Goal: Task Accomplishment & Management: Use online tool/utility

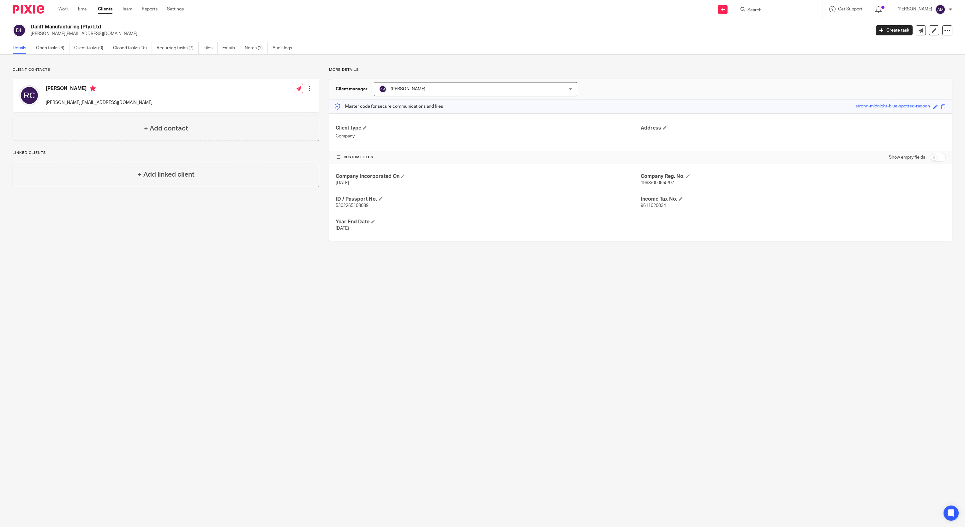
click at [776, 10] on input "Search" at bounding box center [775, 11] width 57 height 6
type input "calvary"
click at [804, 37] on link at bounding box center [827, 32] width 164 height 25
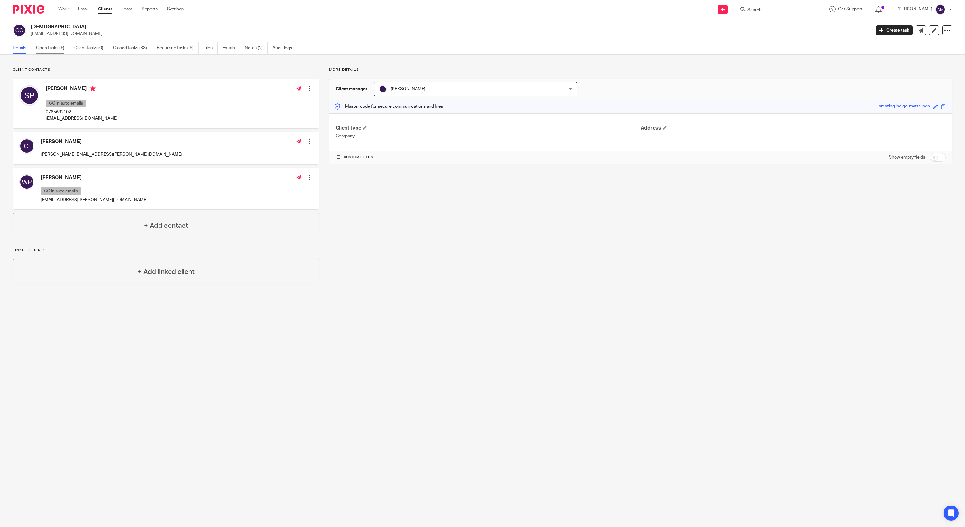
click at [59, 48] on link "Open tasks (6)" at bounding box center [52, 48] width 33 height 12
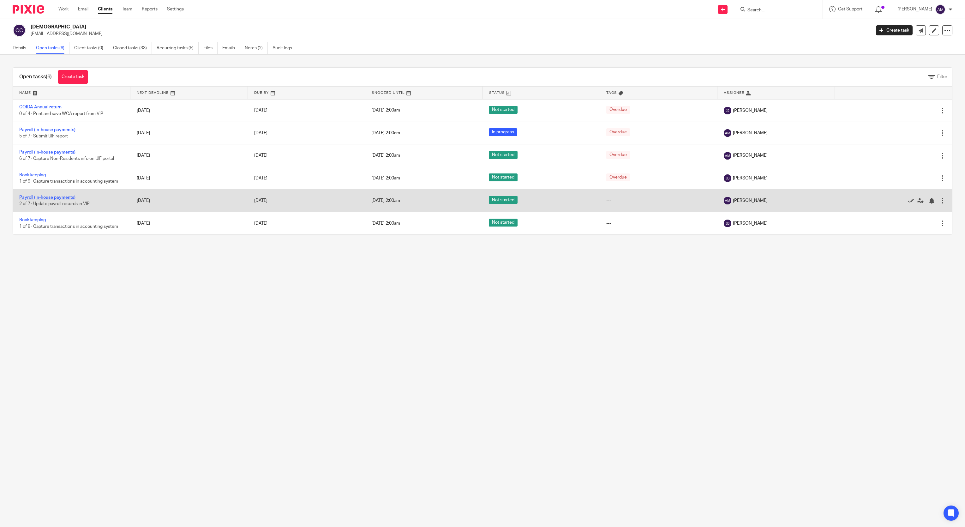
click at [66, 199] on link "Payroll (In-house payments)" at bounding box center [47, 197] width 56 height 4
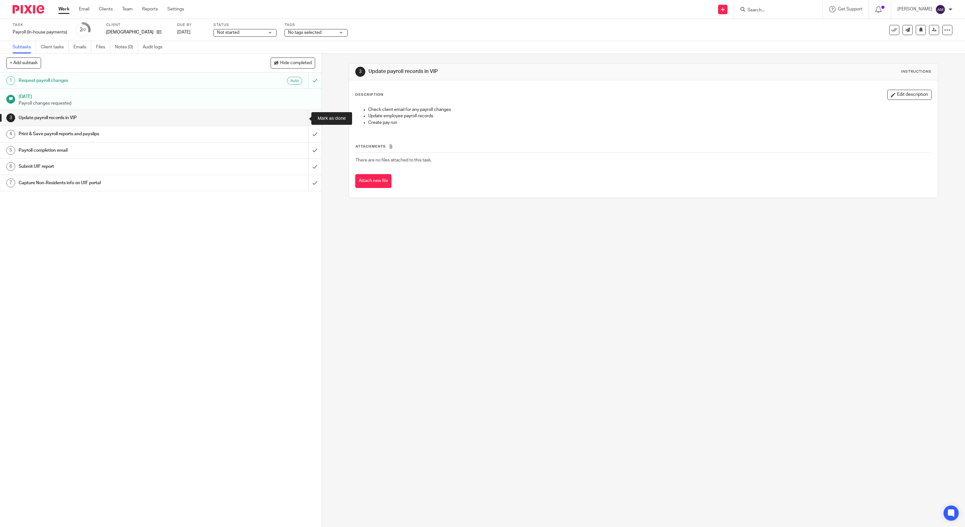
click at [300, 117] on input "submit" at bounding box center [160, 118] width 321 height 16
click at [301, 134] on input "submit" at bounding box center [160, 134] width 321 height 16
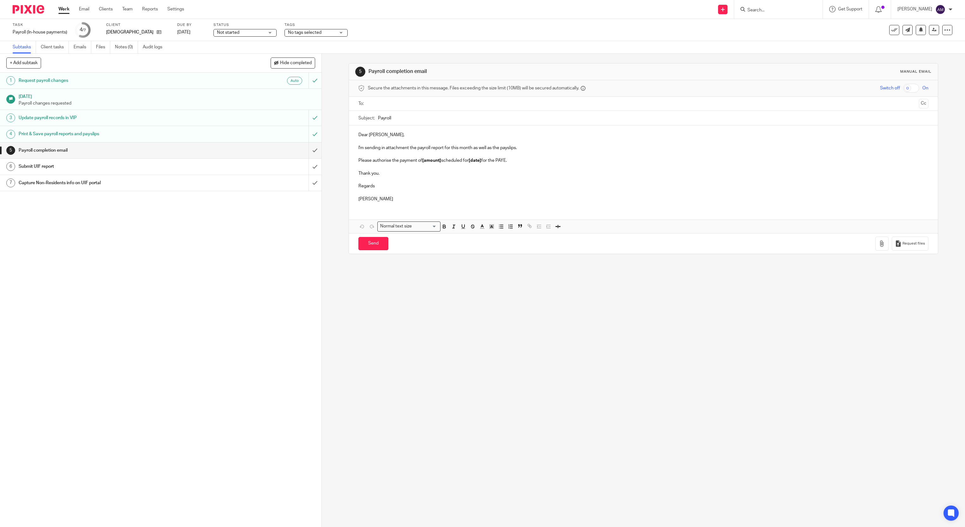
click at [387, 100] on ul at bounding box center [643, 103] width 551 height 10
click at [390, 105] on input "text" at bounding box center [643, 103] width 546 height 7
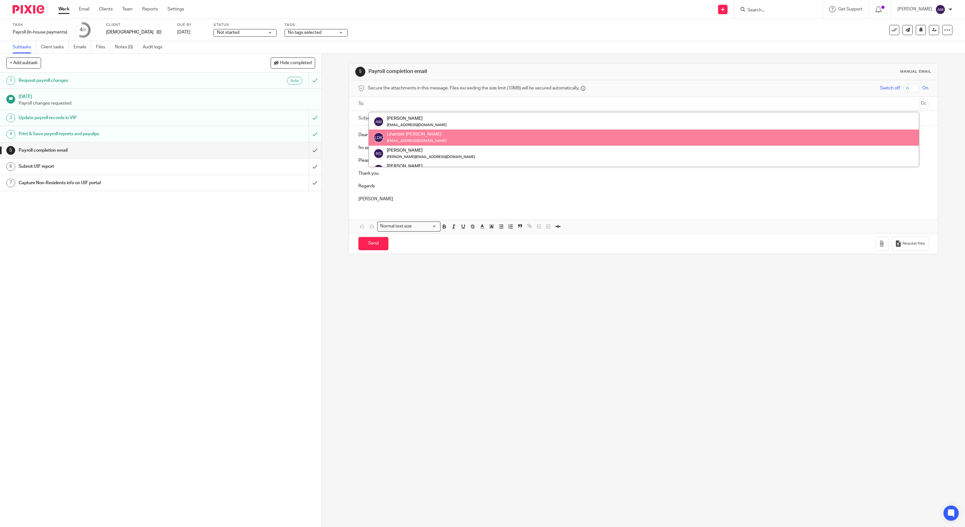
scroll to position [31, 0]
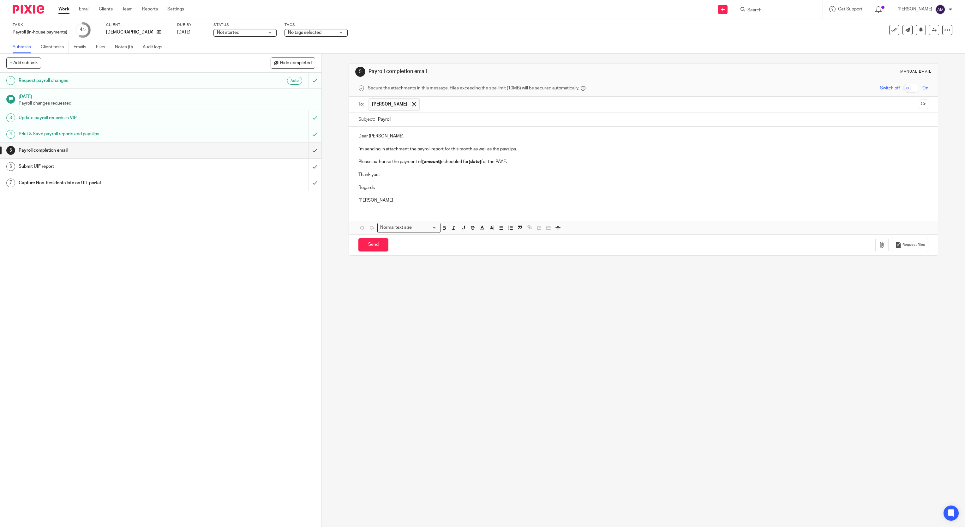
click at [418, 120] on input "Payroll" at bounding box center [653, 119] width 551 height 14
type input "Payroll 202508"
click at [161, 32] on icon at bounding box center [159, 32] width 5 height 5
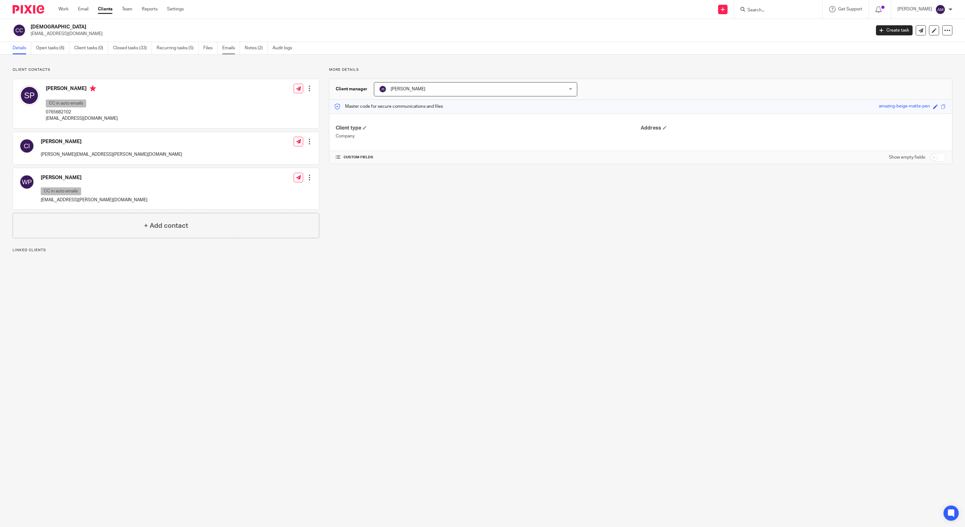
click at [235, 48] on link "Emails" at bounding box center [231, 48] width 18 height 12
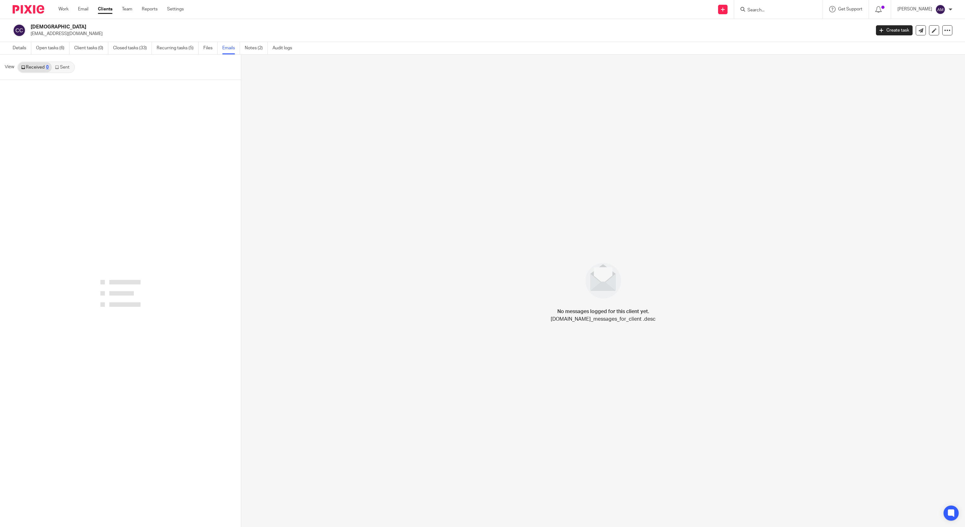
click at [64, 67] on link "Sent" at bounding box center [63, 67] width 22 height 10
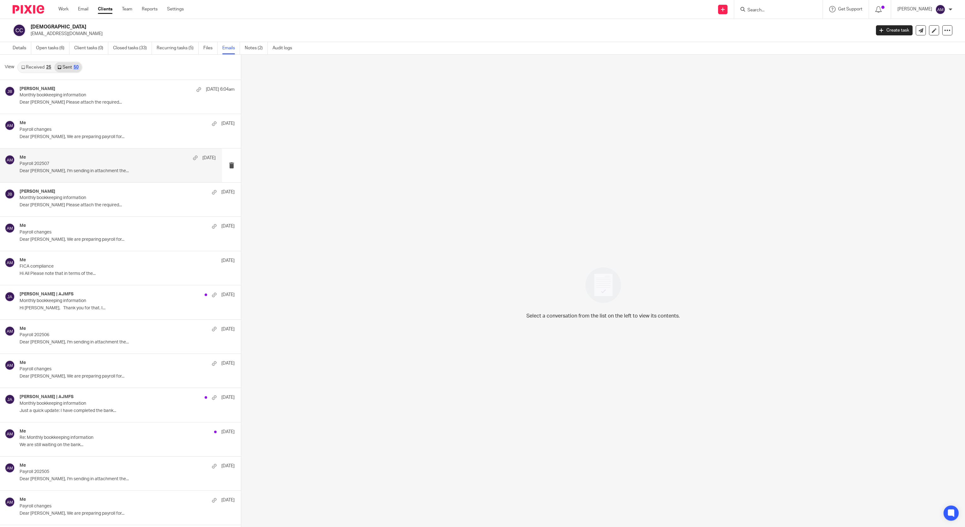
click at [59, 165] on p "Payroll 202507" at bounding box center [98, 163] width 157 height 5
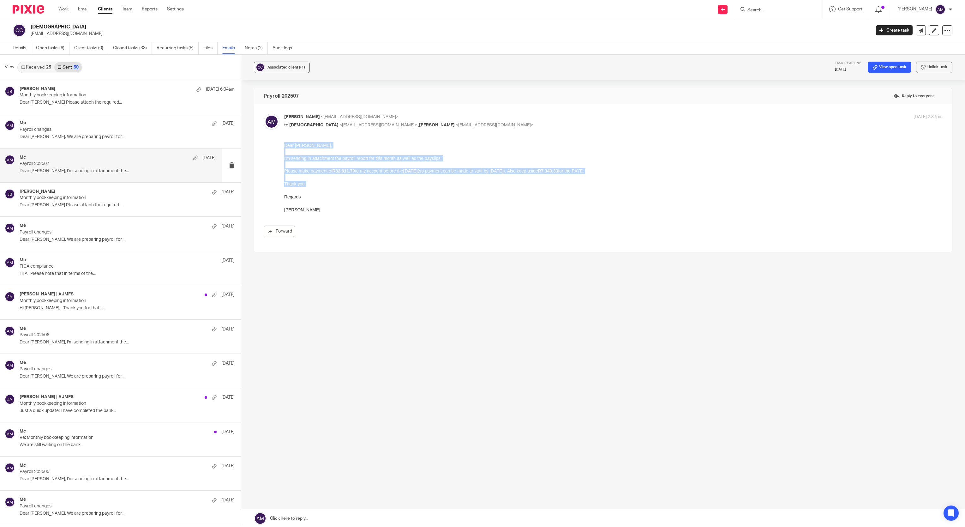
drag, startPoint x: 305, startPoint y: 185, endPoint x: 285, endPoint y: 147, distance: 42.9
click at [285, 147] on div "Dear Shayne, I'm sending in attachment the payroll report for this month as wel…" at bounding box center [613, 177] width 658 height 71
copy div "Dear Shayne, I'm sending in attachment the payroll report for this month as wel…"
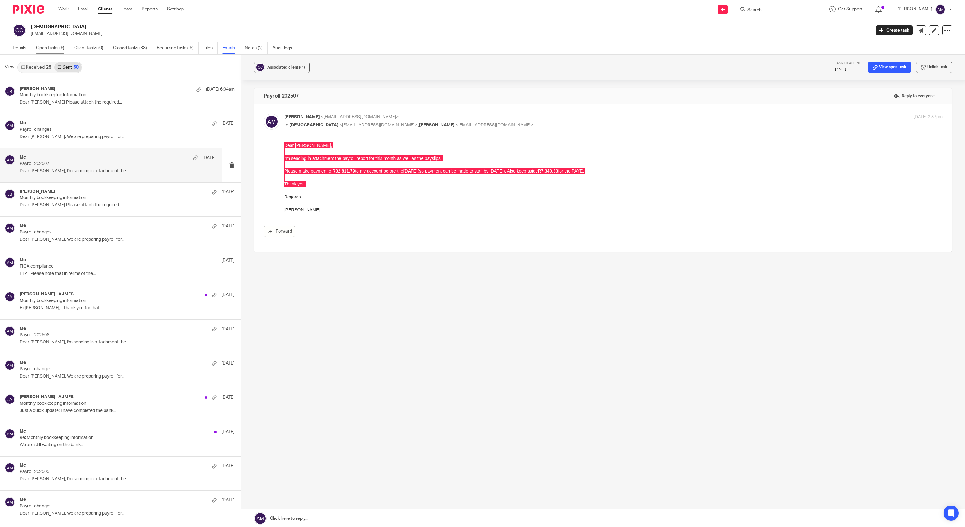
click at [51, 47] on link "Open tasks (6)" at bounding box center [52, 48] width 33 height 12
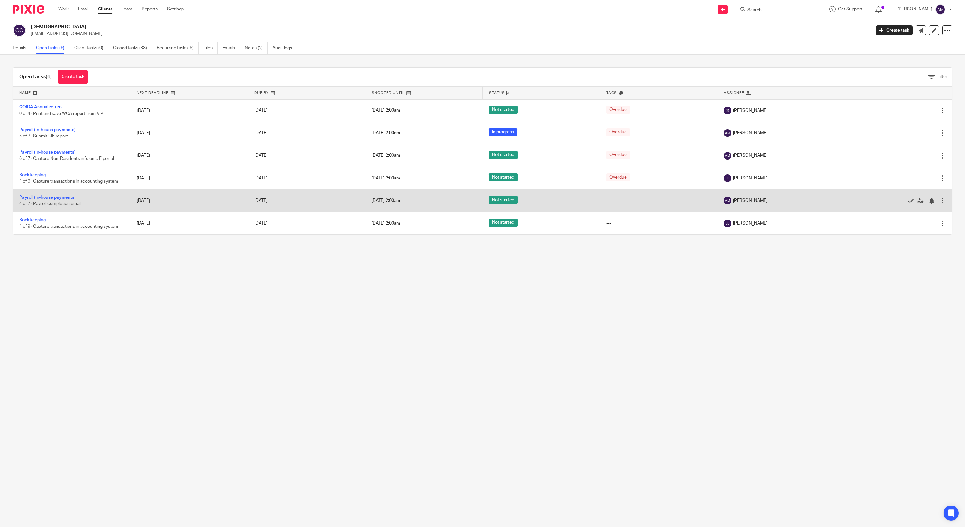
click at [63, 199] on link "Payroll (In-house payments)" at bounding box center [47, 197] width 56 height 4
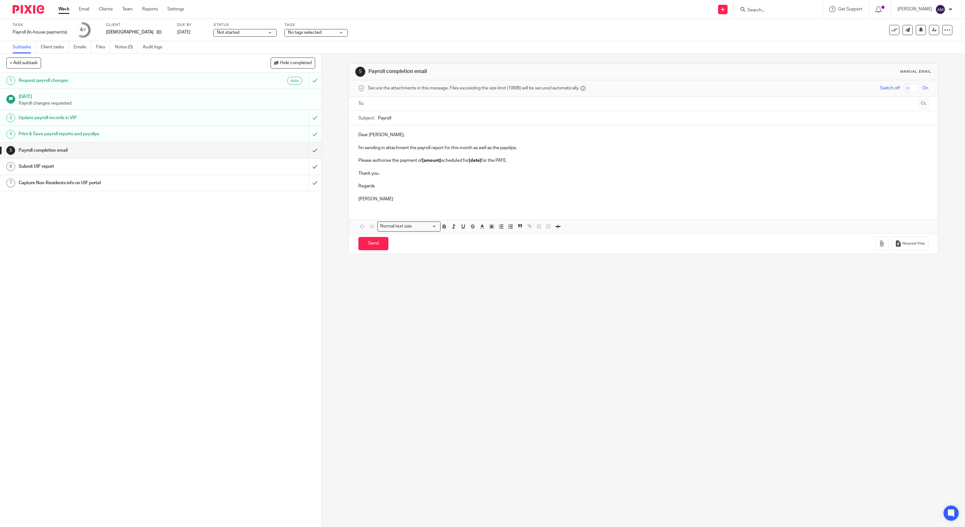
click at [409, 101] on input "text" at bounding box center [643, 103] width 546 height 7
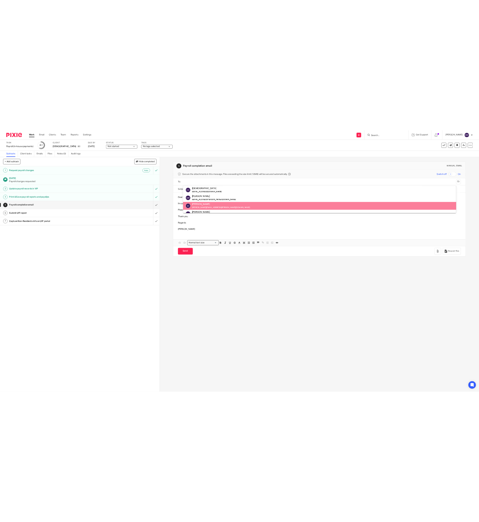
scroll to position [47, 0]
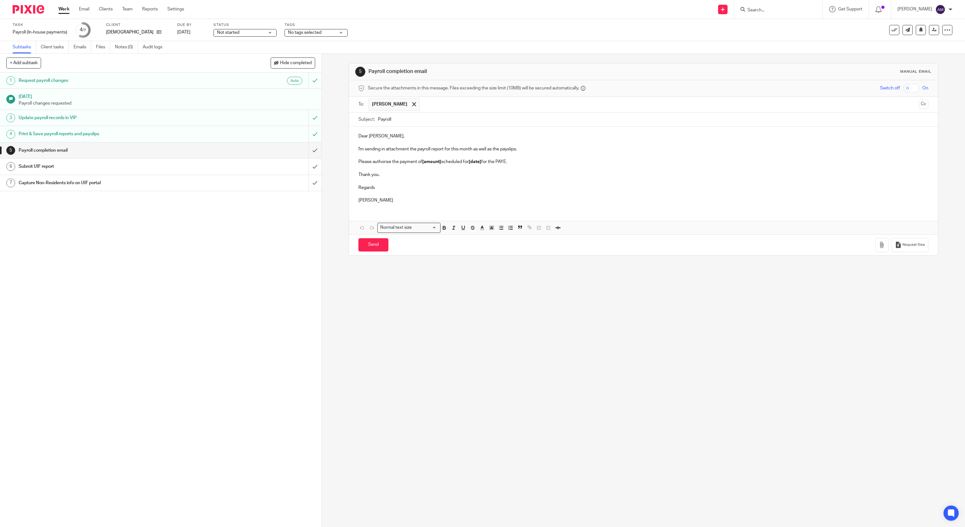
click at [418, 119] on input "Payroll" at bounding box center [653, 119] width 551 height 14
type input "Payroll 202508"
drag, startPoint x: 380, startPoint y: 175, endPoint x: 349, endPoint y: 134, distance: 51.4
click at [349, 134] on div "Dear Shayne, I'm sending in attachment the payroll report for this month as wel…" at bounding box center [643, 167] width 589 height 81
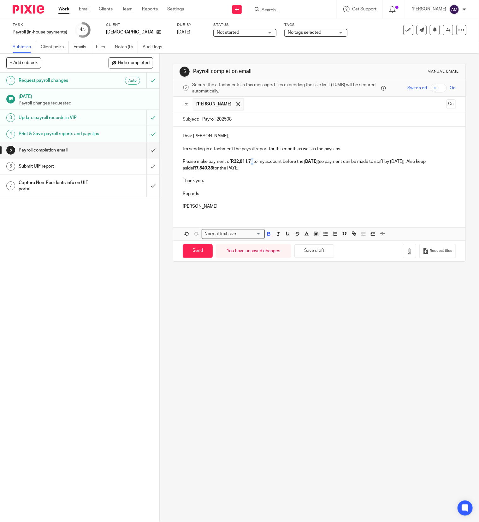
drag, startPoint x: 247, startPoint y: 161, endPoint x: 251, endPoint y: 161, distance: 3.8
click at [251, 161] on strong "R32,811.79" at bounding box center [242, 161] width 22 height 4
drag, startPoint x: 307, startPoint y: 162, endPoint x: 314, endPoint y: 162, distance: 7.9
click at [314, 162] on strong "21/07/2025" at bounding box center [311, 161] width 14 height 4
drag, startPoint x: 400, startPoint y: 162, endPoint x: 403, endPoint y: 161, distance: 3.2
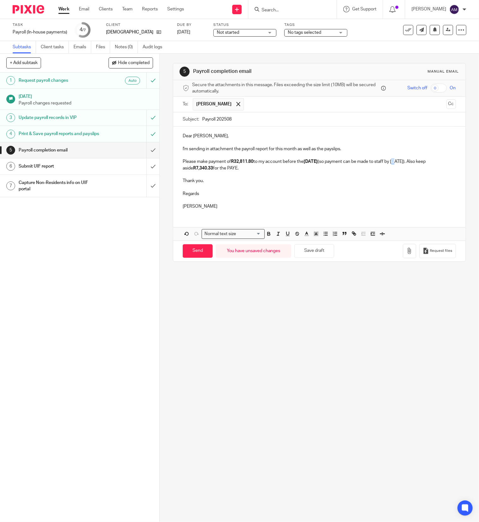
click at [403, 161] on p "Please make payment of R32,811.80 to my account before the 20/8/2025 (so paymen…" at bounding box center [319, 164] width 273 height 13
drag, startPoint x: 408, startPoint y: 159, endPoint x: 413, endPoint y: 160, distance: 4.7
click at [413, 160] on div "Dear Shayne, I'm sending in attachment the payroll report for this month as wel…" at bounding box center [319, 171] width 292 height 88
click at [408, 162] on p "Please make payment of R32,811.80 to my account before the 20/8/2025 (so paymen…" at bounding box center [319, 164] width 273 height 13
click at [409, 162] on p "Please make payment of R32,811.80 to my account before the 20/8/2025 (so paymen…" at bounding box center [319, 164] width 273 height 13
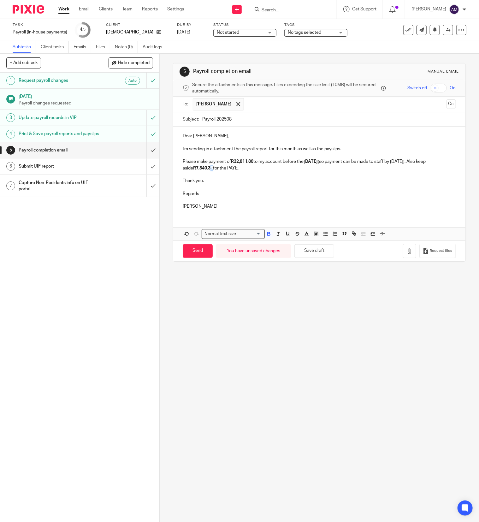
click at [213, 169] on strong "R7,340.33" at bounding box center [203, 168] width 20 height 4
click at [196, 253] on input "Send" at bounding box center [198, 251] width 30 height 14
type input "Sent"
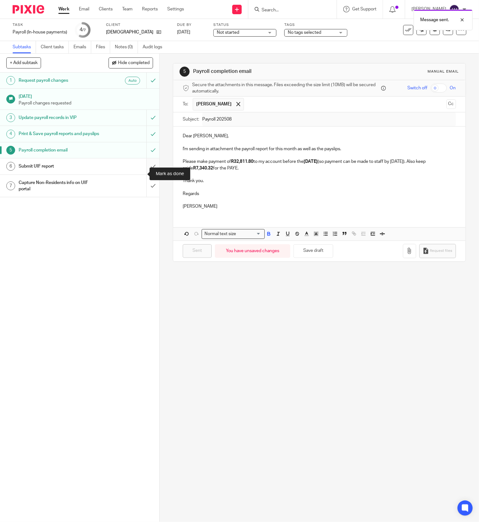
click at [138, 172] on input "submit" at bounding box center [79, 166] width 159 height 16
click at [137, 196] on input "submit" at bounding box center [79, 186] width 159 height 22
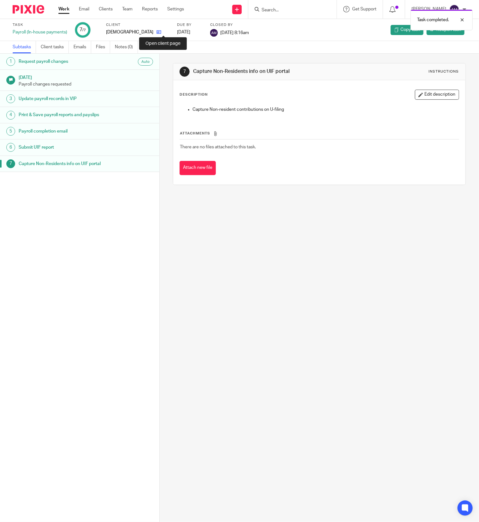
click at [161, 31] on icon at bounding box center [159, 32] width 5 height 5
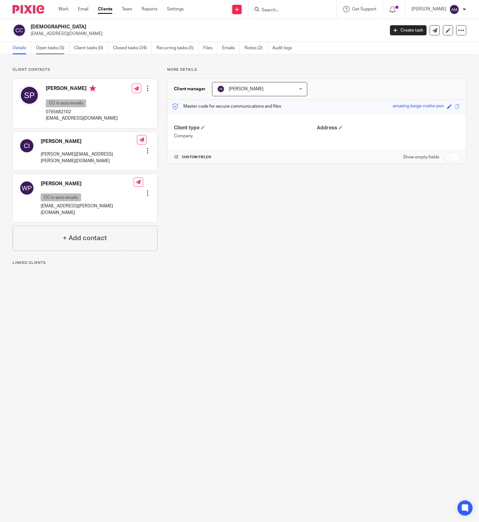
click at [51, 45] on link "Open tasks (5)" at bounding box center [52, 48] width 33 height 12
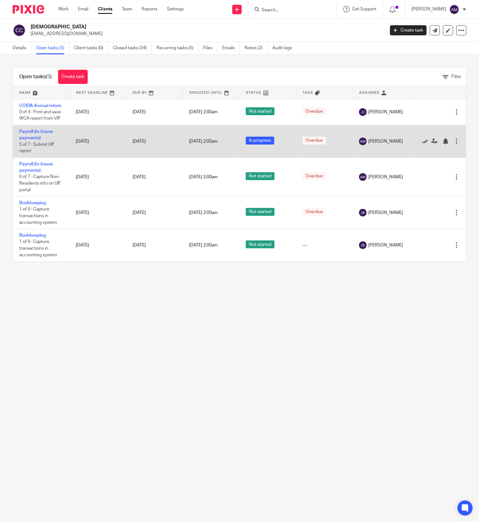
click at [422, 142] on icon at bounding box center [425, 141] width 6 height 6
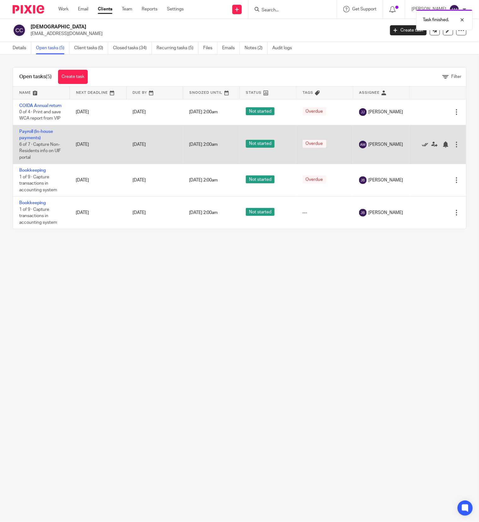
click at [422, 145] on icon at bounding box center [425, 144] width 6 height 6
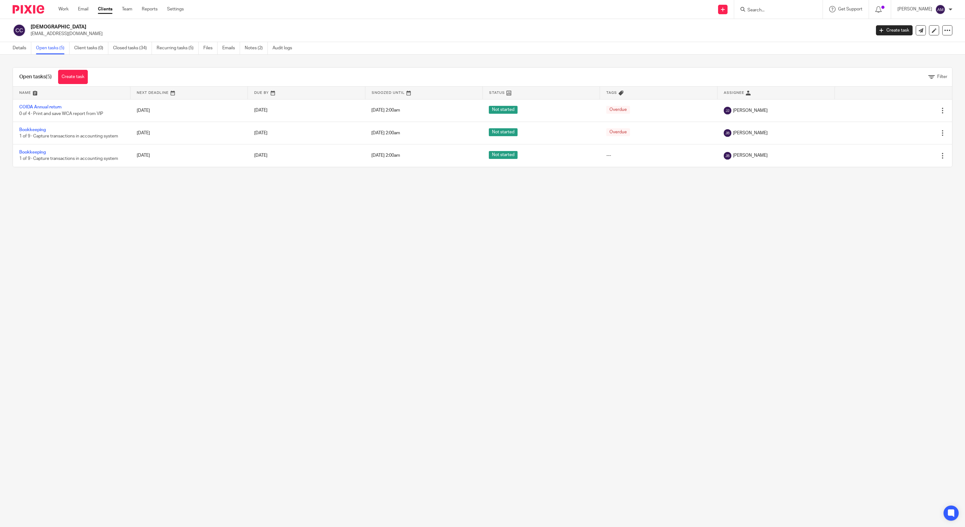
click at [479, 8] on input "Search" at bounding box center [775, 11] width 57 height 6
type input "sikhon"
click at [479, 30] on link at bounding box center [794, 27] width 98 height 15
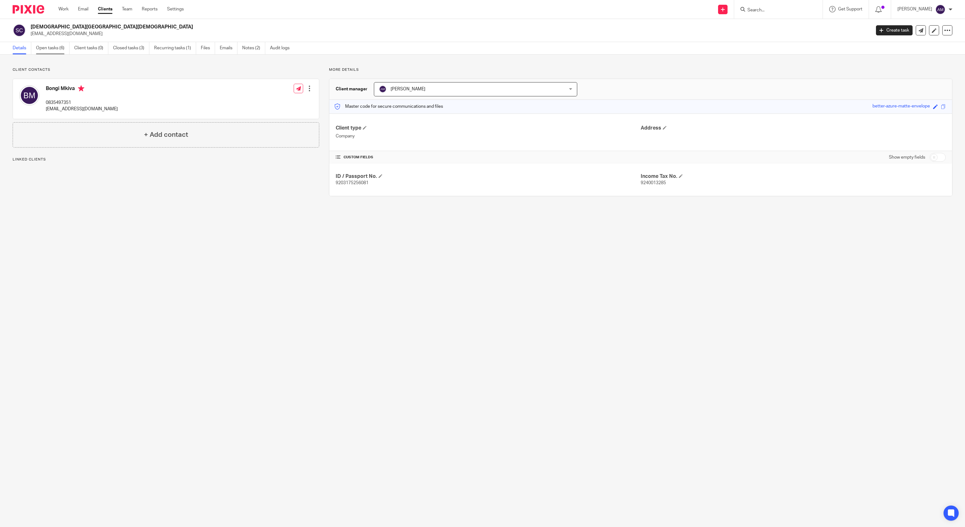
click at [54, 50] on link "Open tasks (6)" at bounding box center [52, 48] width 33 height 12
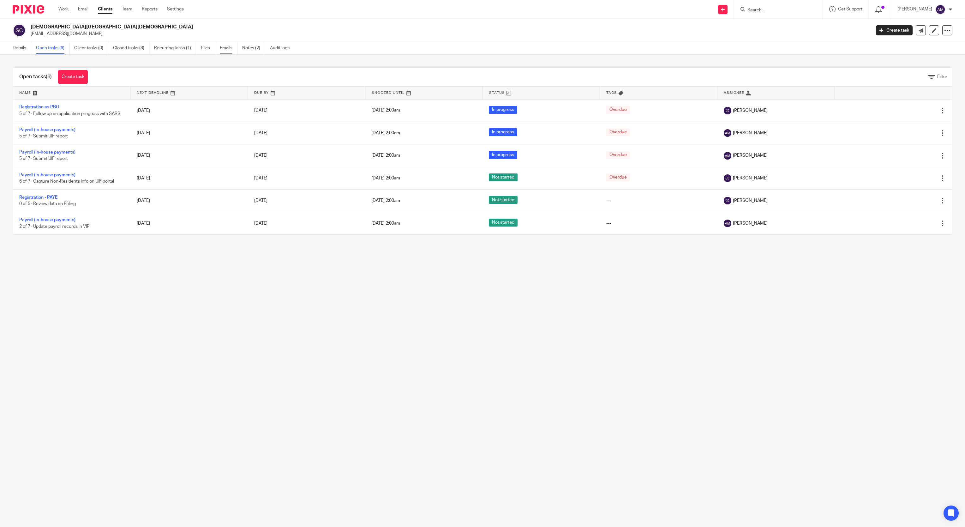
click at [226, 48] on link "Emails" at bounding box center [229, 48] width 18 height 12
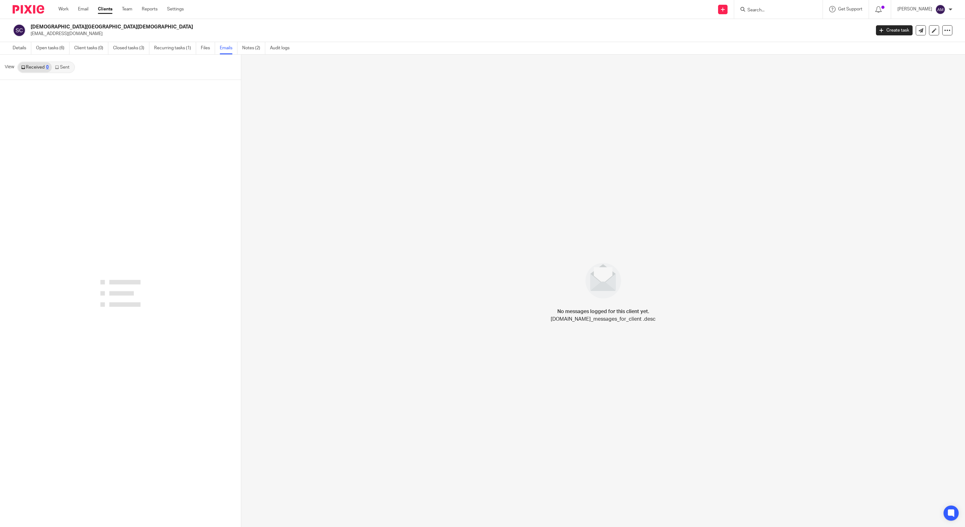
click at [61, 68] on link "Sent" at bounding box center [63, 67] width 22 height 10
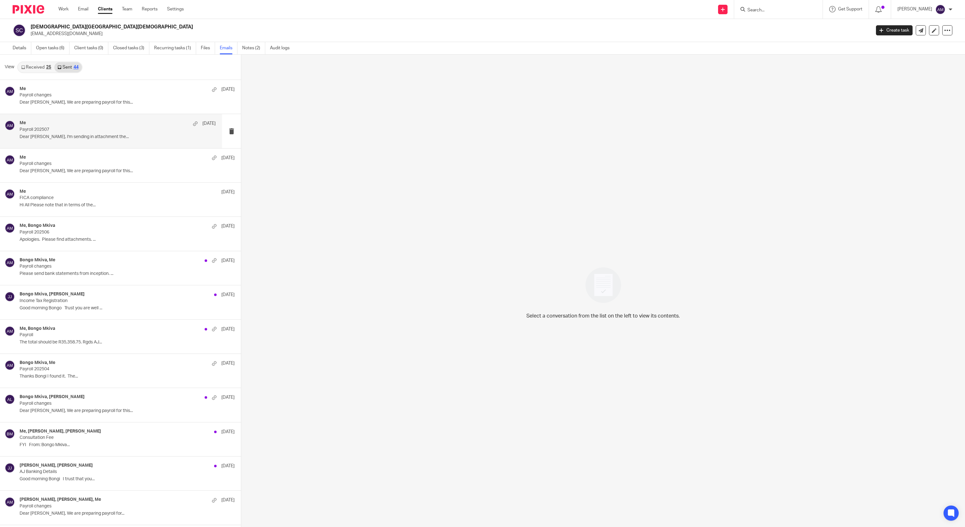
click at [57, 129] on p "Payroll 202507" at bounding box center [98, 129] width 157 height 5
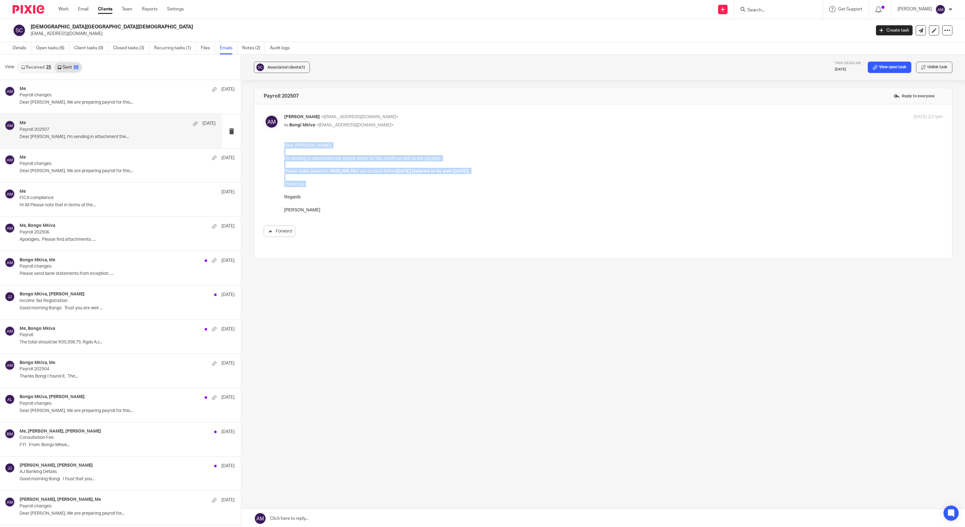
drag, startPoint x: 305, startPoint y: 185, endPoint x: 285, endPoint y: 145, distance: 45.0
click at [285, 145] on div "Dear Bongi, I'm sending in attachment the payroll report for this month as well…" at bounding box center [613, 177] width 658 height 71
copy div "Dear Bongi, I'm sending in attachment the payroll report for this month as well…"
click at [48, 46] on link "Open tasks (6)" at bounding box center [52, 48] width 33 height 12
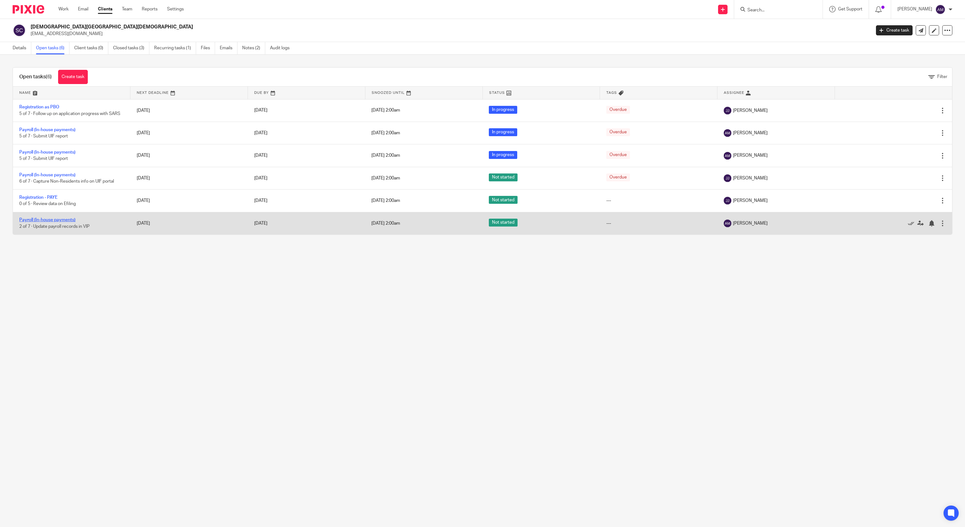
click at [51, 222] on link "Payroll (In-house payments)" at bounding box center [47, 219] width 56 height 4
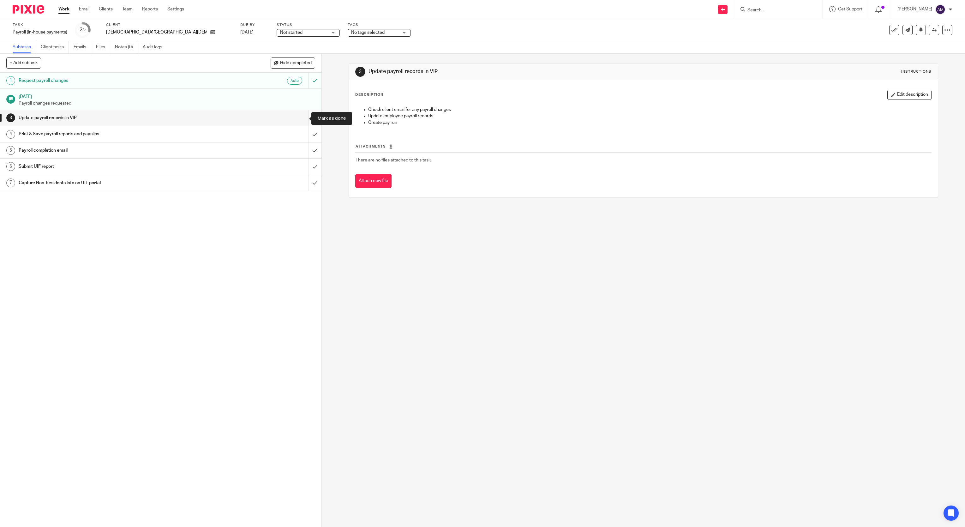
click at [299, 117] on input "submit" at bounding box center [160, 118] width 321 height 16
click at [300, 137] on input "submit" at bounding box center [160, 134] width 321 height 16
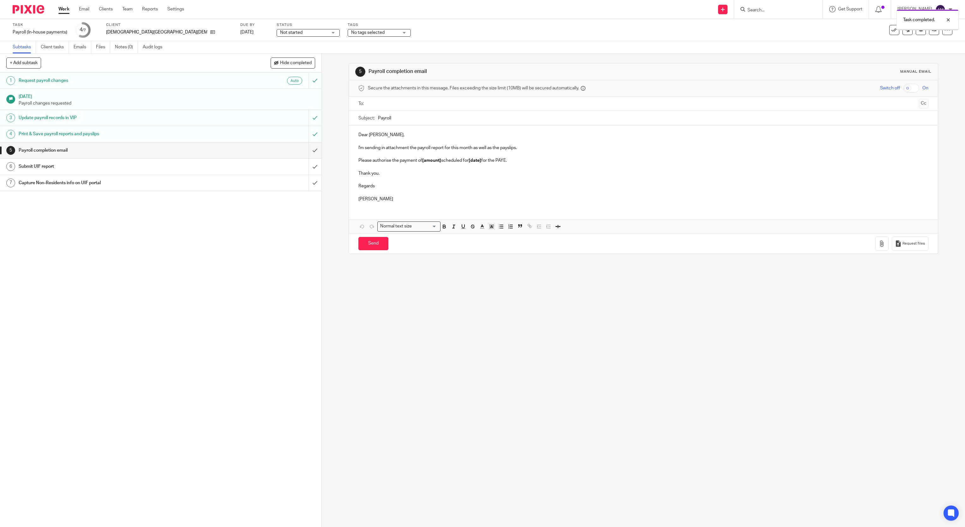
click at [414, 102] on input "text" at bounding box center [643, 103] width 546 height 7
click at [425, 118] on input "Payroll" at bounding box center [653, 119] width 551 height 14
type input "Payroll 202508"
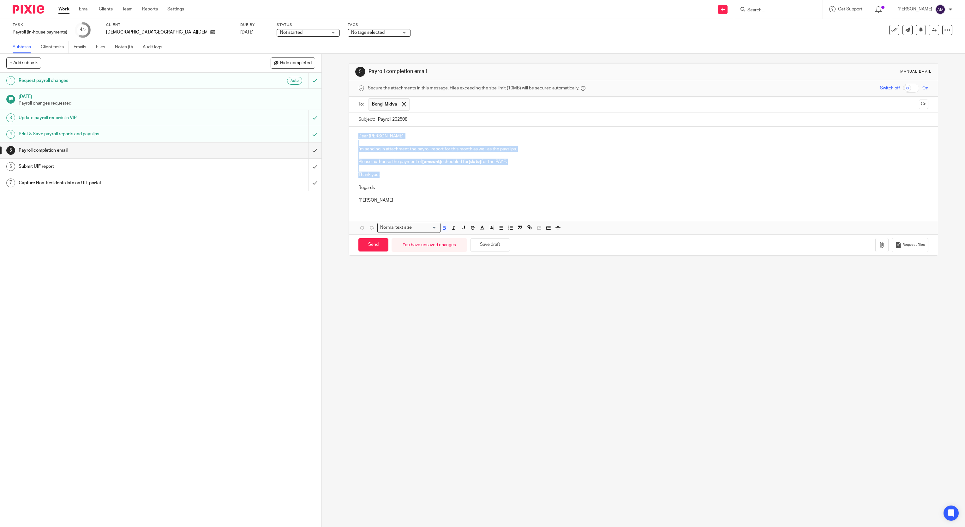
drag, startPoint x: 379, startPoint y: 173, endPoint x: 355, endPoint y: 136, distance: 44.0
click at [355, 136] on div "Dear [PERSON_NAME], I'm sending in attachment the payroll report for this month…" at bounding box center [643, 167] width 589 height 81
click at [476, 162] on strong "[DATE] (salaries to be paid [DATE])" at bounding box center [507, 161] width 71 height 4
click at [481, 162] on strong "20/7/2025 (salaries to be paid 24/7/2025)" at bounding box center [507, 161] width 71 height 4
drag, startPoint x: 536, startPoint y: 162, endPoint x: 540, endPoint y: 162, distance: 3.5
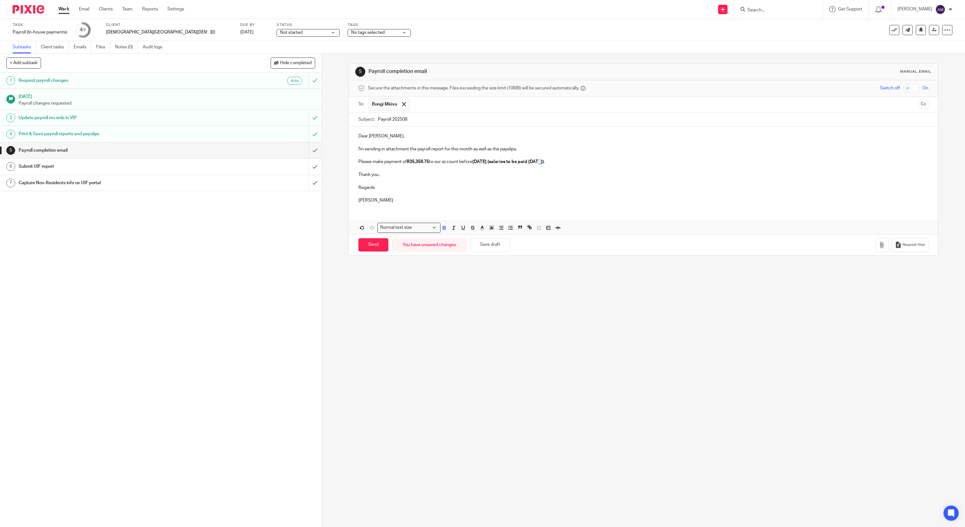
click at [540, 162] on strong "20/8/2025 (salaries to be paid 24/7/2025)" at bounding box center [507, 161] width 71 height 4
click at [544, 162] on strong "20/8/2025 (salaries to be paid 25/7/2025)" at bounding box center [507, 161] width 71 height 4
click at [389, 273] on div "5 Payroll completion email Manual email Secure the attachments in this message.…" at bounding box center [643, 290] width 643 height 473
click at [372, 247] on input "Send" at bounding box center [373, 245] width 30 height 14
type input "Sent"
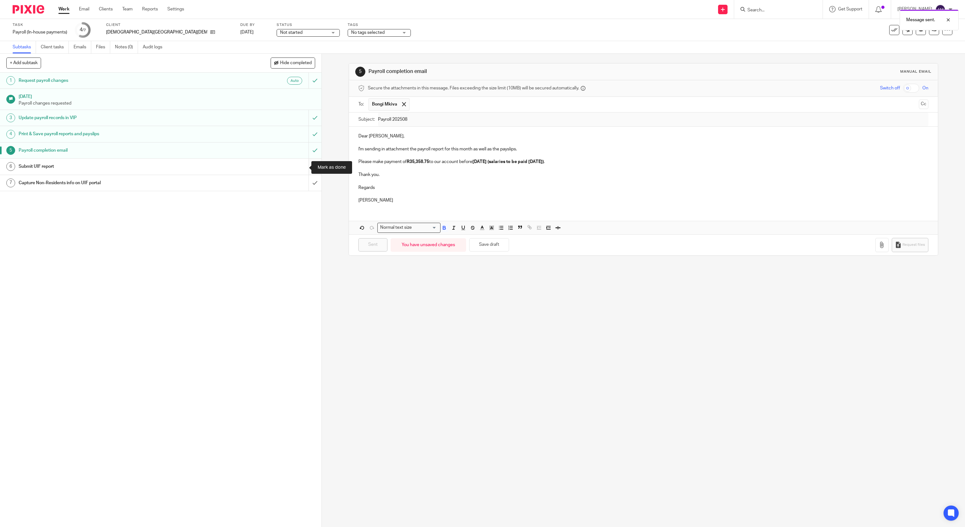
click at [301, 166] on input "submit" at bounding box center [160, 166] width 321 height 16
